Goal: Transaction & Acquisition: Purchase product/service

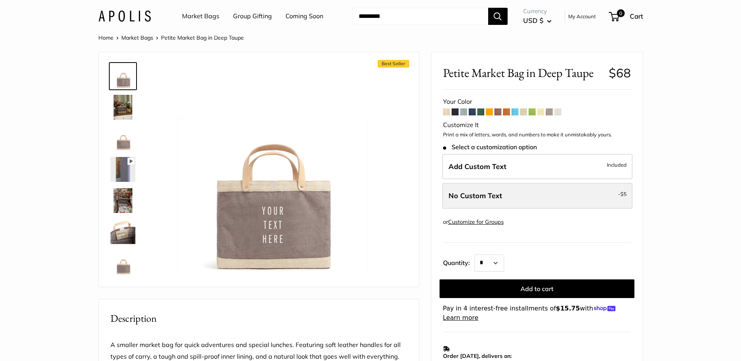
click at [539, 198] on label "No Custom Text - $5" at bounding box center [537, 196] width 190 height 26
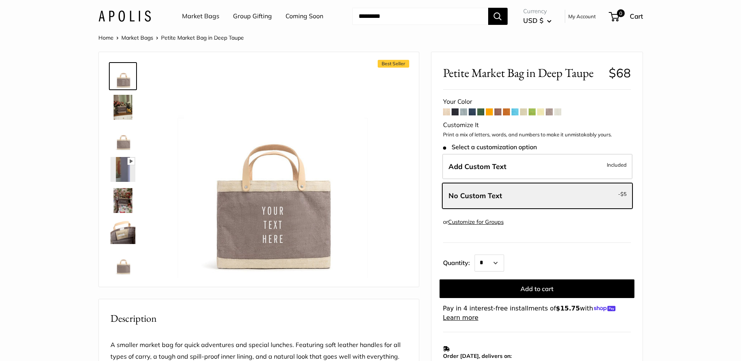
click at [478, 68] on span "Petite Market Bag in Deep Taupe" at bounding box center [523, 73] width 160 height 14
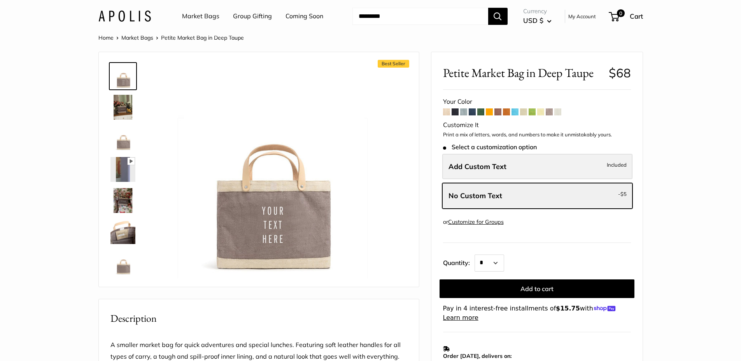
click at [613, 165] on span "Included" at bounding box center [616, 164] width 20 height 9
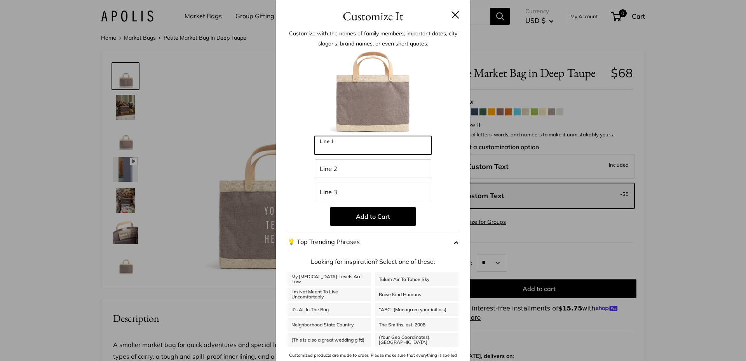
click at [353, 136] on input "Line 1" at bounding box center [373, 145] width 117 height 19
click at [532, 170] on div "Customize It Customize with the names of family members, important dates, city …" at bounding box center [373, 180] width 746 height 361
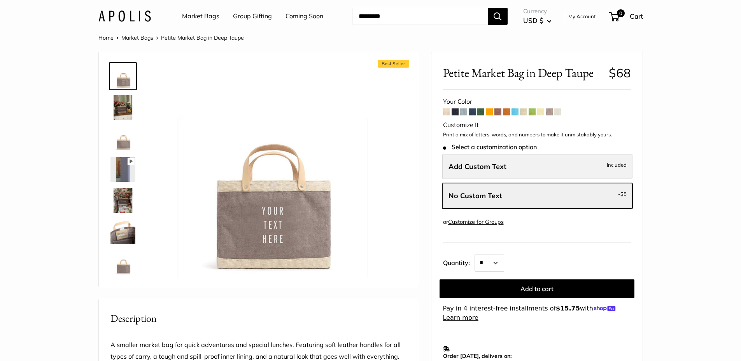
click at [507, 166] on label "Add Custom Text Included" at bounding box center [537, 167] width 190 height 26
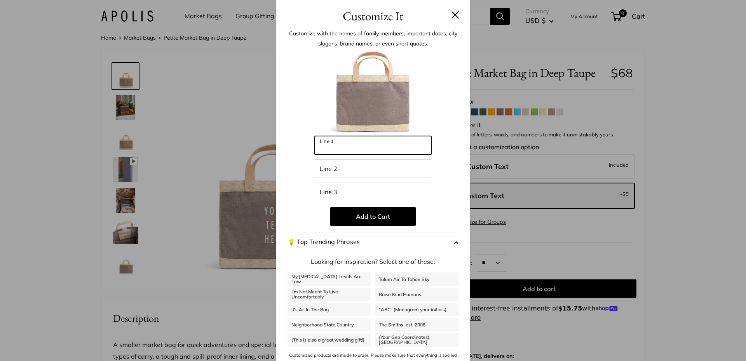
click at [379, 145] on input "Line 1" at bounding box center [373, 145] width 117 height 19
type input "***"
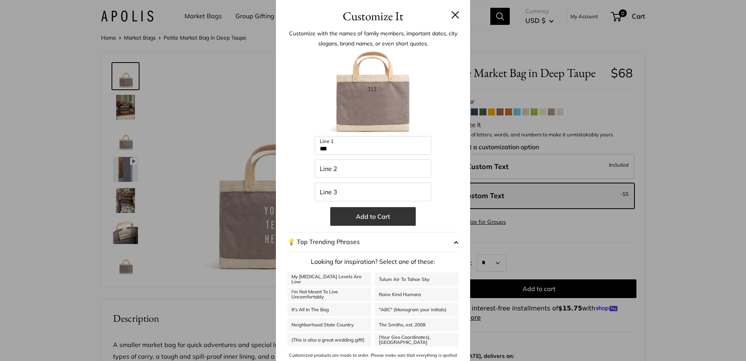
click at [374, 213] on button "Add to Cart" at bounding box center [373, 216] width 86 height 19
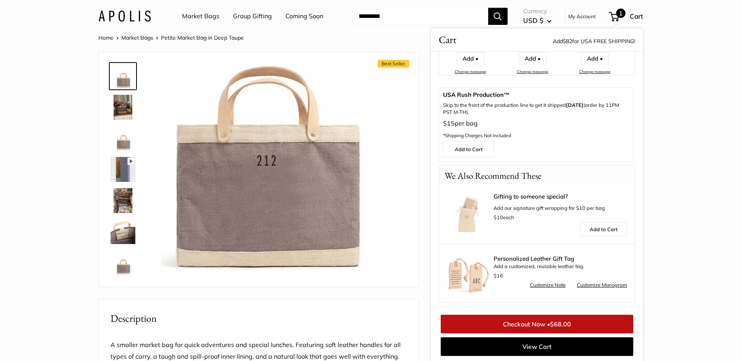
scroll to position [173, 0]
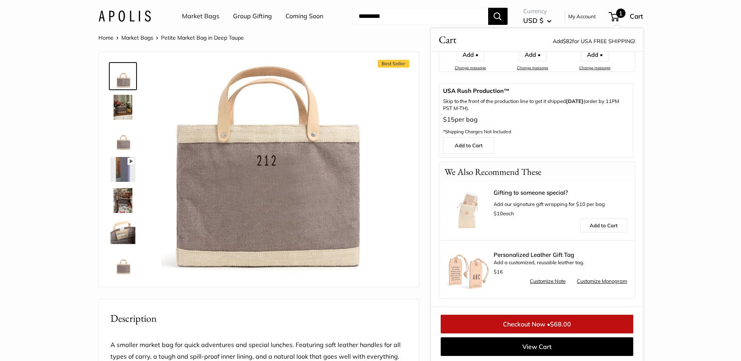
click at [552, 280] on link "Customize Note" at bounding box center [547, 281] width 36 height 9
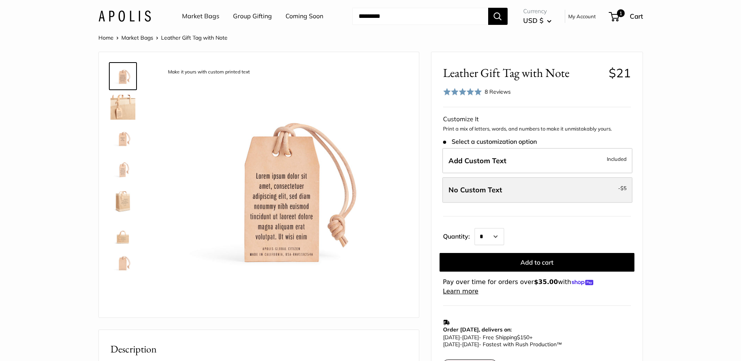
click at [549, 188] on label "No Custom Text - $5" at bounding box center [537, 190] width 190 height 26
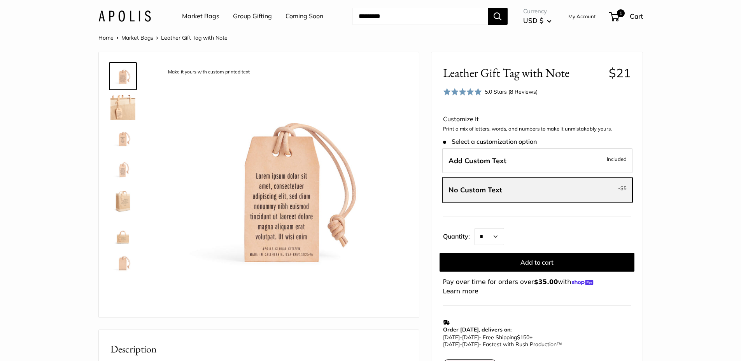
click at [617, 194] on label "No Custom Text - $5" at bounding box center [537, 190] width 190 height 26
click at [525, 165] on label "Add Custom Text Included" at bounding box center [537, 161] width 190 height 26
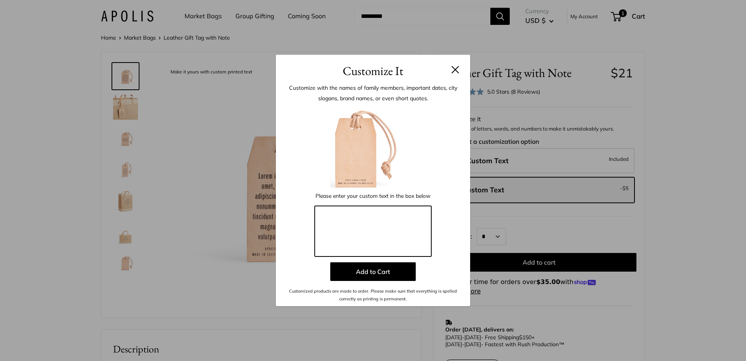
click at [404, 217] on textarea at bounding box center [373, 231] width 117 height 51
type textarea "******"
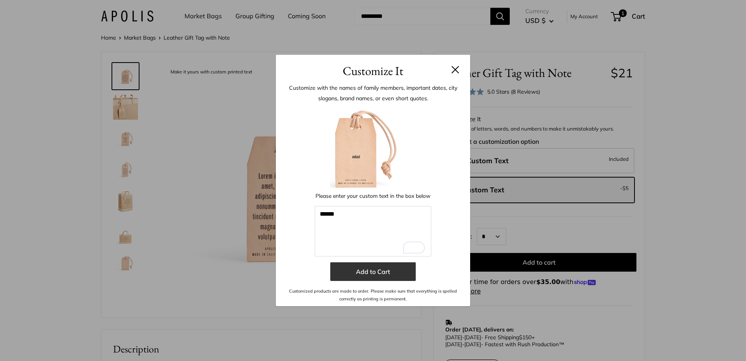
click at [360, 270] on button "Add to Cart" at bounding box center [373, 271] width 86 height 19
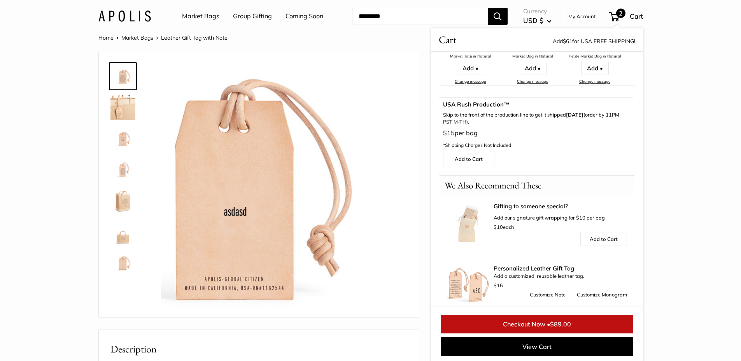
scroll to position [251, 0]
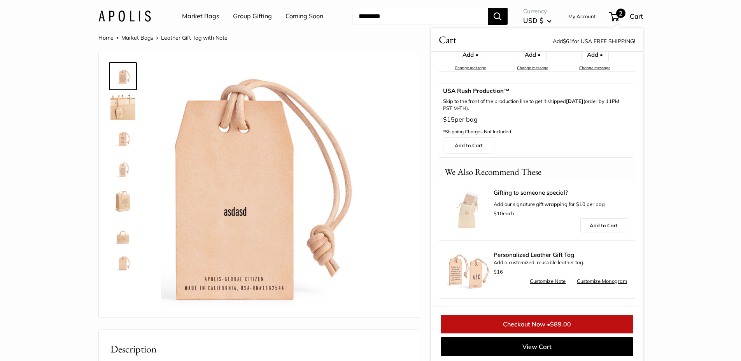
click at [592, 281] on link "Customize Monogram" at bounding box center [602, 281] width 50 height 9
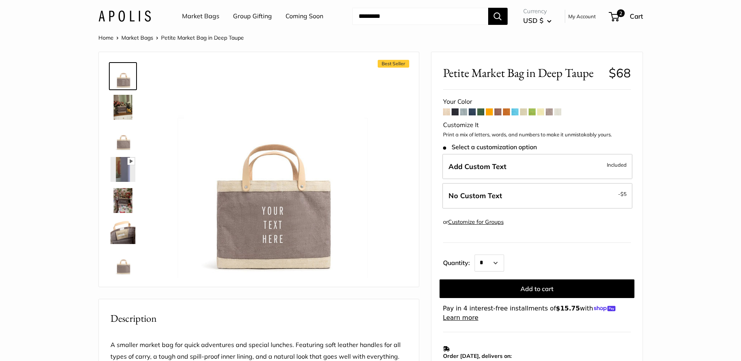
click at [475, 110] on span at bounding box center [471, 111] width 7 height 7
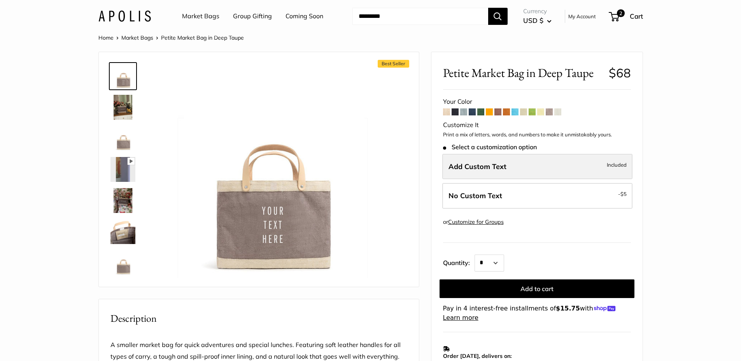
click at [505, 169] on label "Add Custom Text Included" at bounding box center [537, 167] width 190 height 26
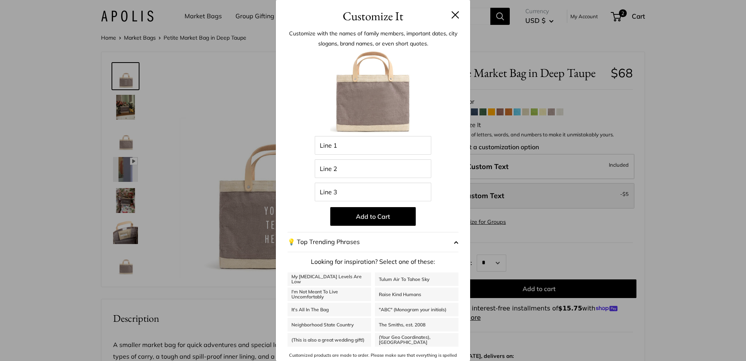
click at [506, 205] on div "Customize It Customize with the names of family members, important dates, city …" at bounding box center [373, 180] width 746 height 361
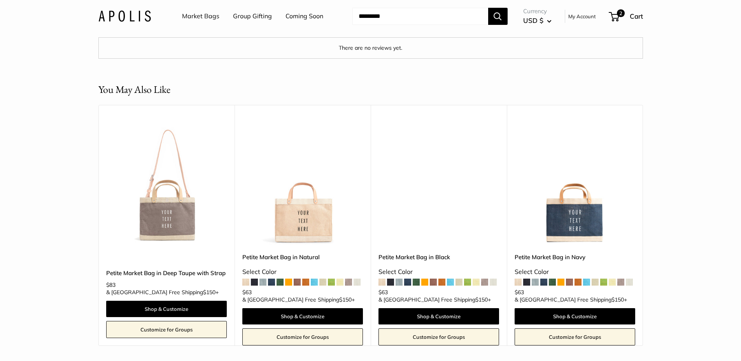
scroll to position [1427, 0]
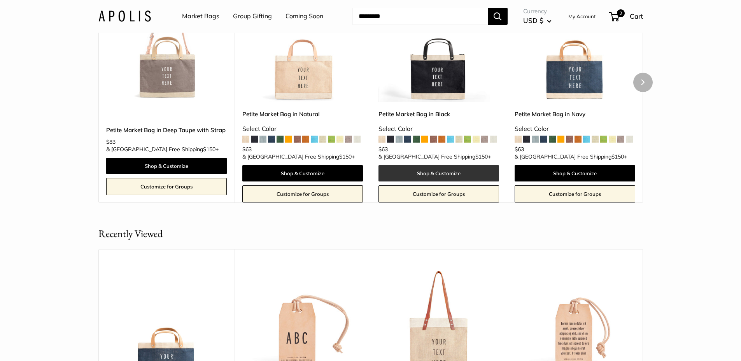
click at [435, 182] on link "Shop & Customize" at bounding box center [438, 173] width 121 height 16
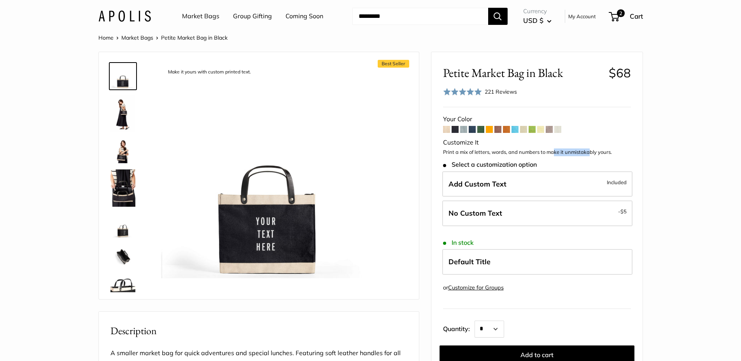
drag, startPoint x: 557, startPoint y: 151, endPoint x: 610, endPoint y: 151, distance: 52.9
click at [608, 151] on p "Print a mix of letters, words, and numbers to make it unmistakably yours." at bounding box center [537, 153] width 188 height 8
click at [520, 184] on label "Add Custom Text Included" at bounding box center [537, 184] width 190 height 26
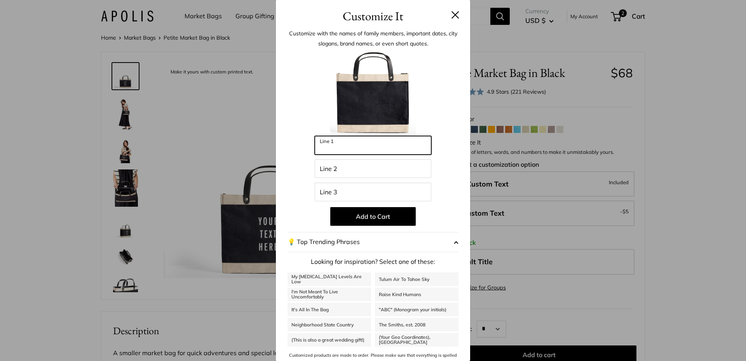
click at [376, 146] on input "Line 1" at bounding box center [373, 145] width 117 height 19
type input "***"
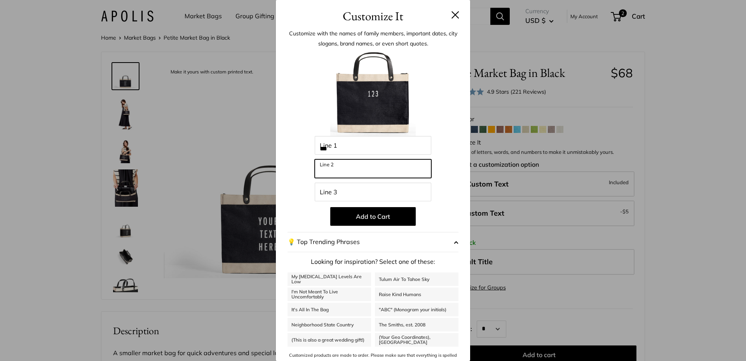
click at [327, 167] on input "Line 2" at bounding box center [373, 168] width 117 height 19
type input "*"
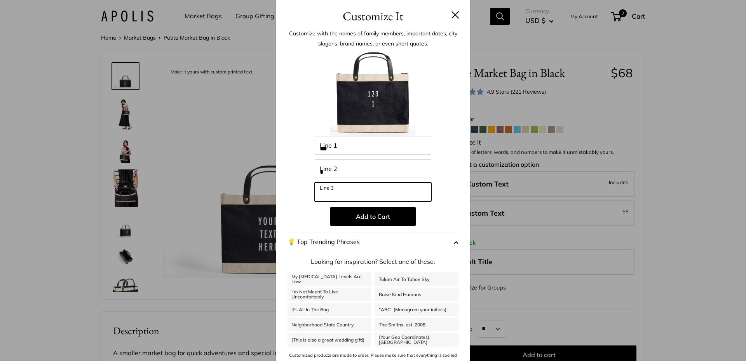
click at [340, 188] on input "Line 3" at bounding box center [373, 192] width 117 height 19
type input "***"
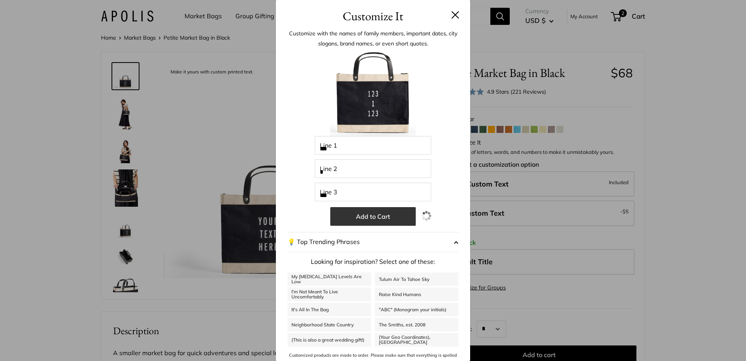
click at [351, 220] on button "Add to Cart" at bounding box center [373, 216] width 86 height 19
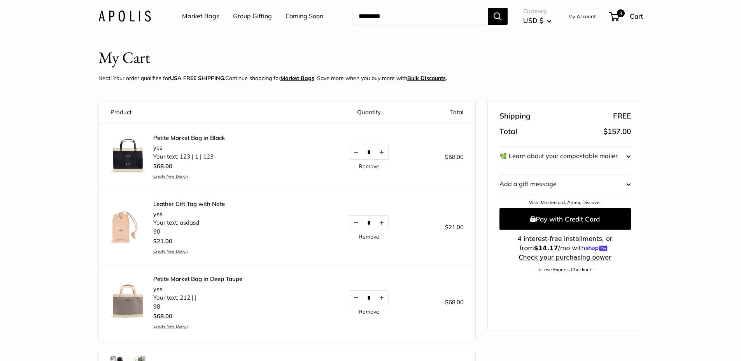
click at [178, 175] on link "Create New Design" at bounding box center [189, 176] width 72 height 5
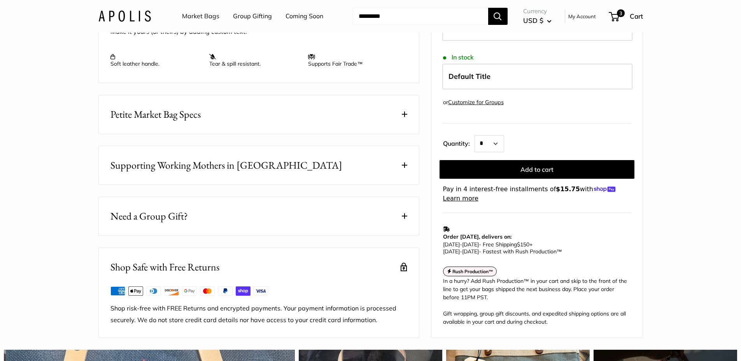
scroll to position [428, 0]
